Goal: Task Accomplishment & Management: Complete application form

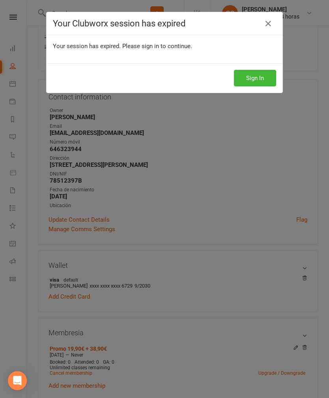
click at [255, 75] on button "Sign In" at bounding box center [255, 78] width 42 height 17
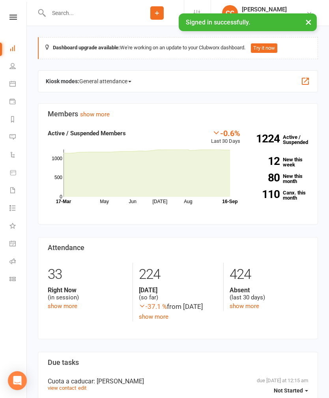
click at [18, 66] on link "People" at bounding box center [18, 67] width 18 height 18
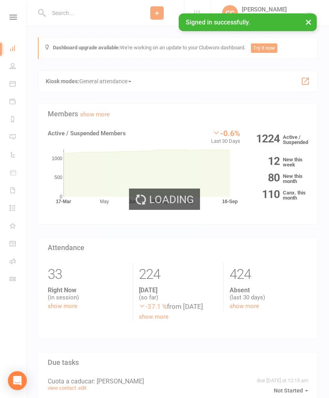
select select "100"
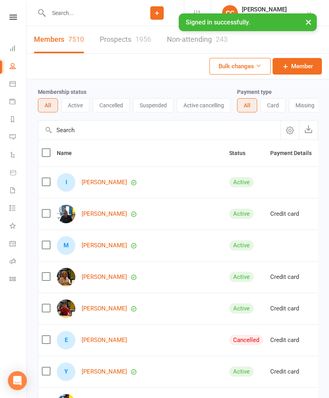
click at [15, 39] on div "Clubworx" at bounding box center [13, 28] width 26 height 26
click at [16, 45] on link "Dashboard" at bounding box center [18, 49] width 18 height 18
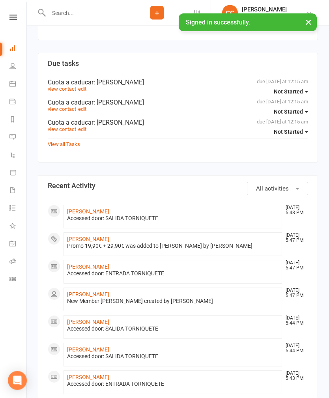
scroll to position [302, 0]
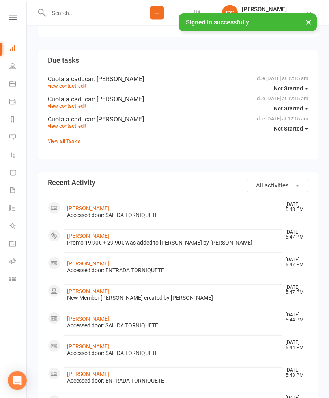
click at [101, 234] on link "[PERSON_NAME]" at bounding box center [88, 236] width 42 height 6
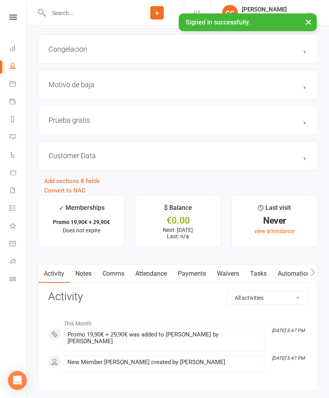
scroll to position [636, 0]
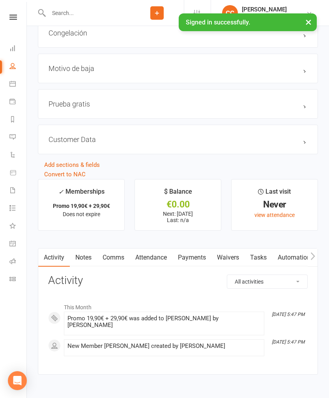
click at [230, 260] on link "Waivers" at bounding box center [227, 257] width 33 height 18
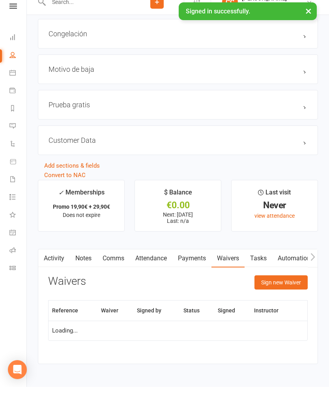
scroll to position [635, 0]
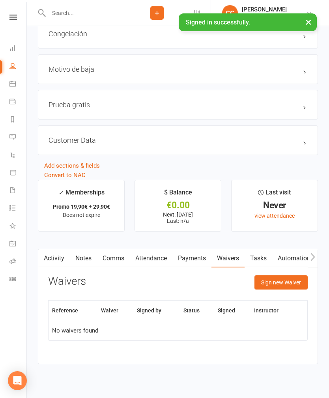
click at [280, 282] on button "Sign new Waiver" at bounding box center [280, 282] width 53 height 14
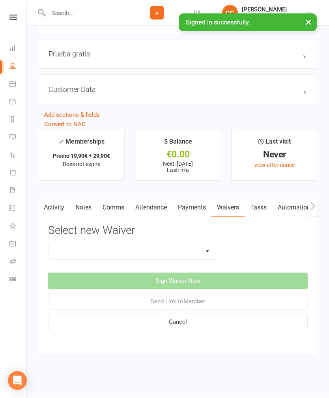
scroll to position [692, 0]
click at [207, 244] on select "Actualización De Datos De Pago Alta Online Certificación Finalización Contrato …" at bounding box center [133, 252] width 168 height 16
select select "1939"
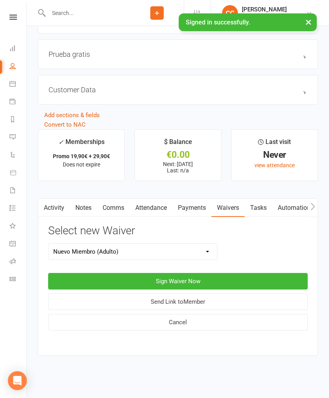
click at [183, 273] on button "Sign Waiver Now" at bounding box center [178, 281] width 260 height 17
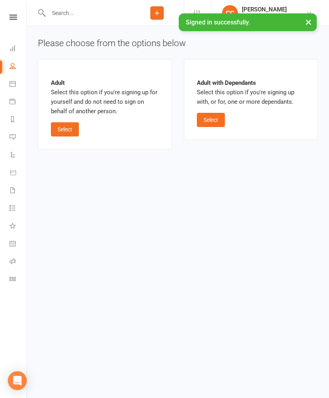
click at [63, 125] on button "Select" at bounding box center [65, 129] width 28 height 14
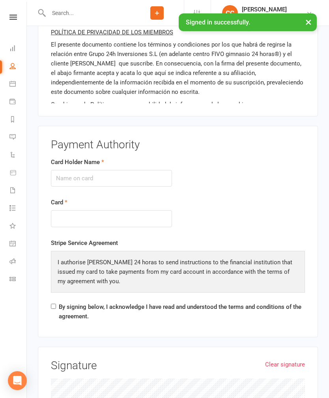
scroll to position [819, 0]
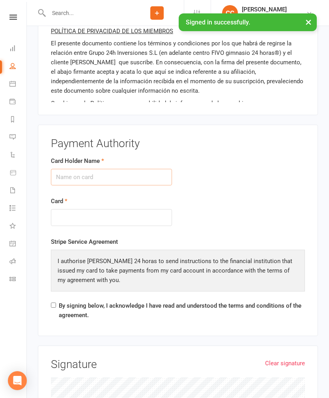
click at [92, 169] on input "Card Holder Name" at bounding box center [111, 177] width 121 height 17
type input "[PERSON_NAME]"
click at [244, 213] on form "Card Holder Name [PERSON_NAME]" at bounding box center [178, 196] width 266 height 81
click at [241, 198] on form "Card Holder Name [PERSON_NAME]" at bounding box center [178, 196] width 266 height 81
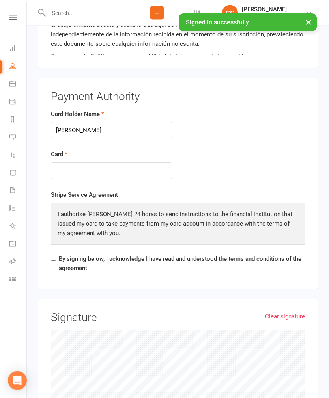
scroll to position [866, 0]
click at [56, 256] on input "By signing below, I acknowledge I have read and understood the terms and condit…" at bounding box center [53, 258] width 5 height 5
checkbox input "true"
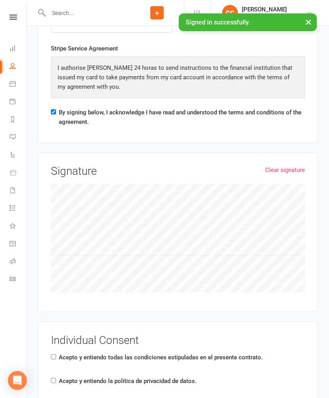
scroll to position [1014, 0]
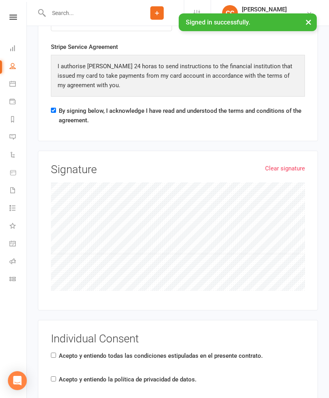
click at [53, 333] on div "Individual Consent Acepto y entiendo todas las condiciones estipuladas en el pr…" at bounding box center [178, 366] width 254 height 66
click at [57, 351] on div "Acepto y entiendo todas las condiciones estipuladas en el presente contrato." at bounding box center [157, 357] width 212 height 13
click at [52, 353] on input "Acepto y entiendo todas las condiciones estipuladas en el presente contrato." at bounding box center [53, 355] width 5 height 5
checkbox input "true"
click at [55, 376] on input "Acepto y entiendo la política de privacidad de datos." at bounding box center [53, 378] width 5 height 5
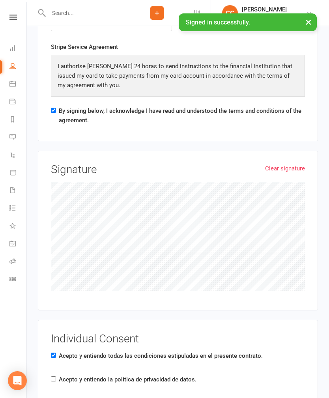
checkbox input "true"
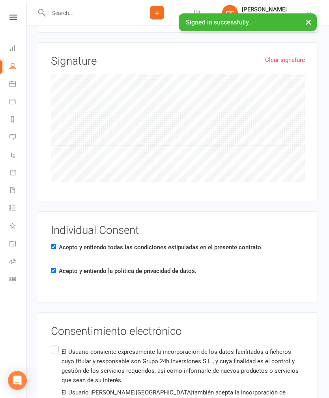
click at [56, 344] on input "El Usuario consiente expresamente la incorporación de los datos facilitados a f…" at bounding box center [53, 344] width 5 height 0
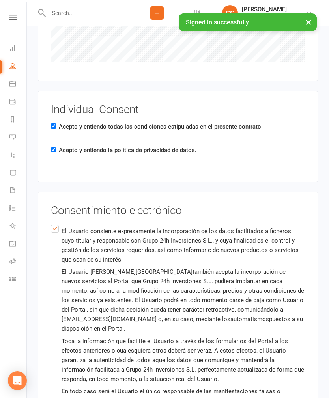
scroll to position [1294, 0]
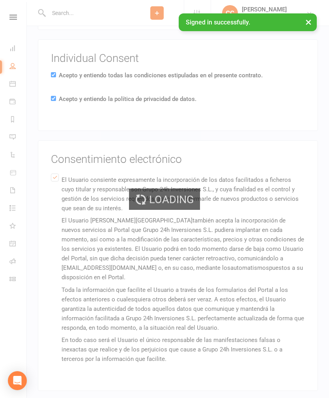
scroll to position [0, 0]
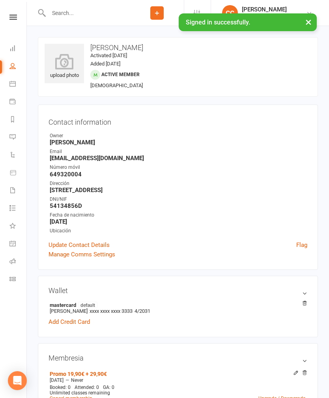
click at [61, 61] on icon at bounding box center [64, 62] width 39 height 16
